Goal: Transaction & Acquisition: Purchase product/service

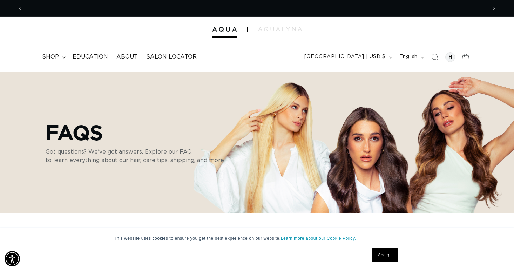
scroll to position [0, 928]
click at [59, 60] on summary "shop" at bounding box center [53, 57] width 30 height 16
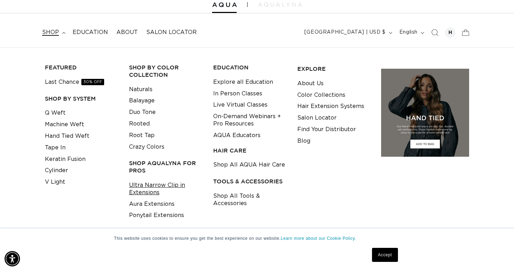
scroll to position [26, 0]
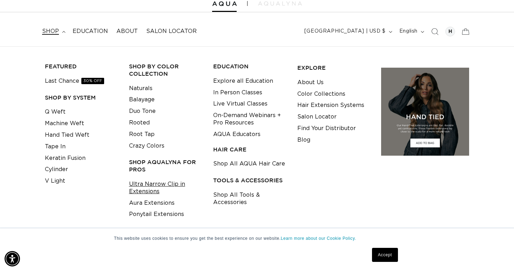
click at [163, 189] on link "Ultra Narrow Clip in Extensions" at bounding box center [165, 187] width 73 height 19
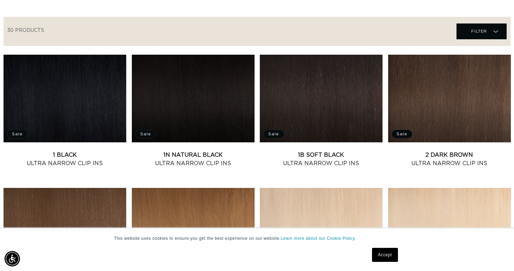
scroll to position [0, 464]
click at [457, 160] on link "2 Dark Brown Ultra Narrow Clip Ins" at bounding box center [449, 159] width 123 height 17
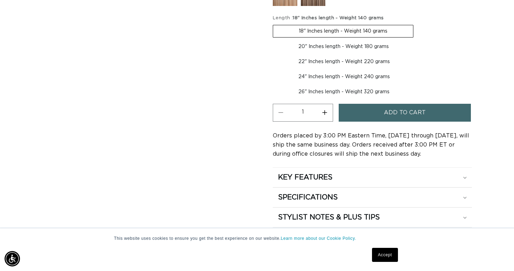
scroll to position [0, 464]
click at [393, 116] on span "Add to cart" at bounding box center [405, 113] width 42 height 18
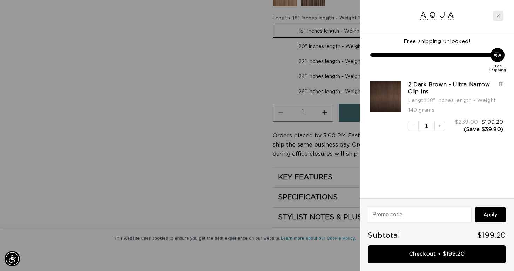
scroll to position [0, 928]
click at [498, 15] on icon "Close cart" at bounding box center [498, 15] width 3 height 3
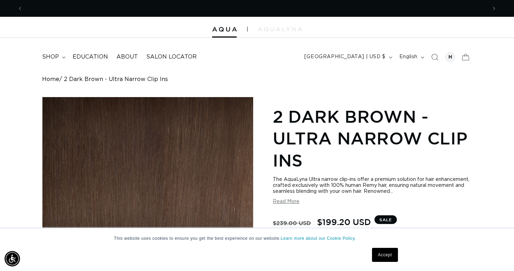
scroll to position [0, 0]
click at [63, 60] on summary "shop" at bounding box center [53, 57] width 30 height 16
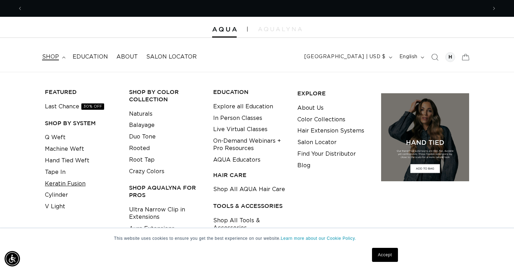
scroll to position [0, 464]
click at [54, 174] on link "Tape In" at bounding box center [55, 172] width 21 height 12
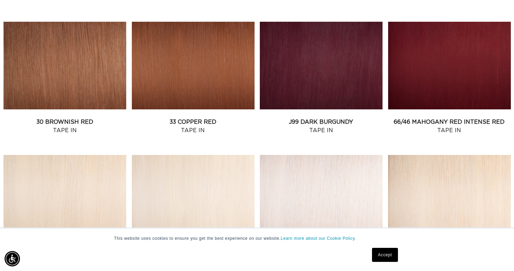
scroll to position [667, 0]
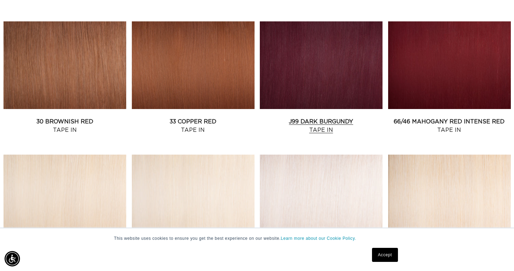
click at [321, 121] on link "J99 Dark Burgundy Tape In" at bounding box center [321, 125] width 123 height 17
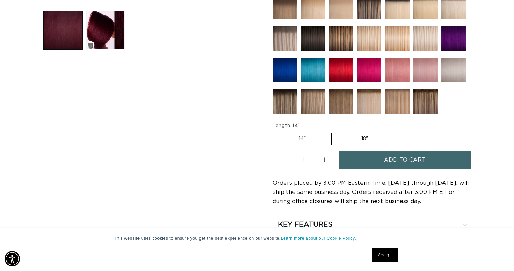
scroll to position [0, 464]
click at [358, 138] on label "18" Variant sold out or unavailable" at bounding box center [364, 139] width 58 height 12
click at [335, 131] on input "18" Variant sold out or unavailable" at bounding box center [335, 131] width 0 height 0
radio input "true"
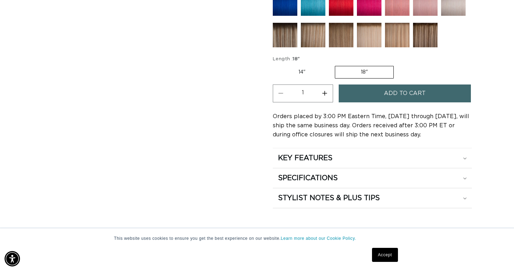
scroll to position [385, 0]
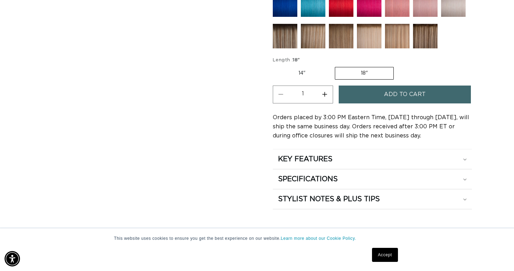
click at [380, 100] on button "Add to cart" at bounding box center [405, 95] width 132 height 18
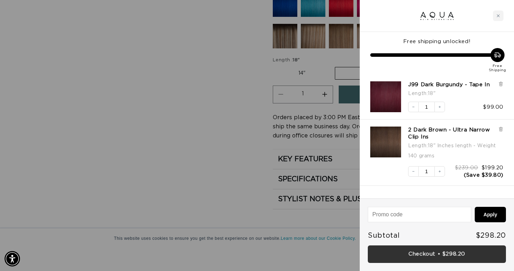
scroll to position [0, 464]
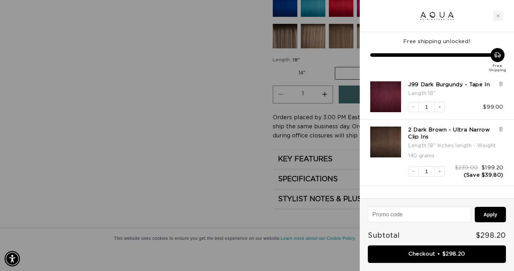
click at [441, 253] on link "Checkout • $298.20" at bounding box center [437, 254] width 138 height 18
